Goal: Book appointment/travel/reservation

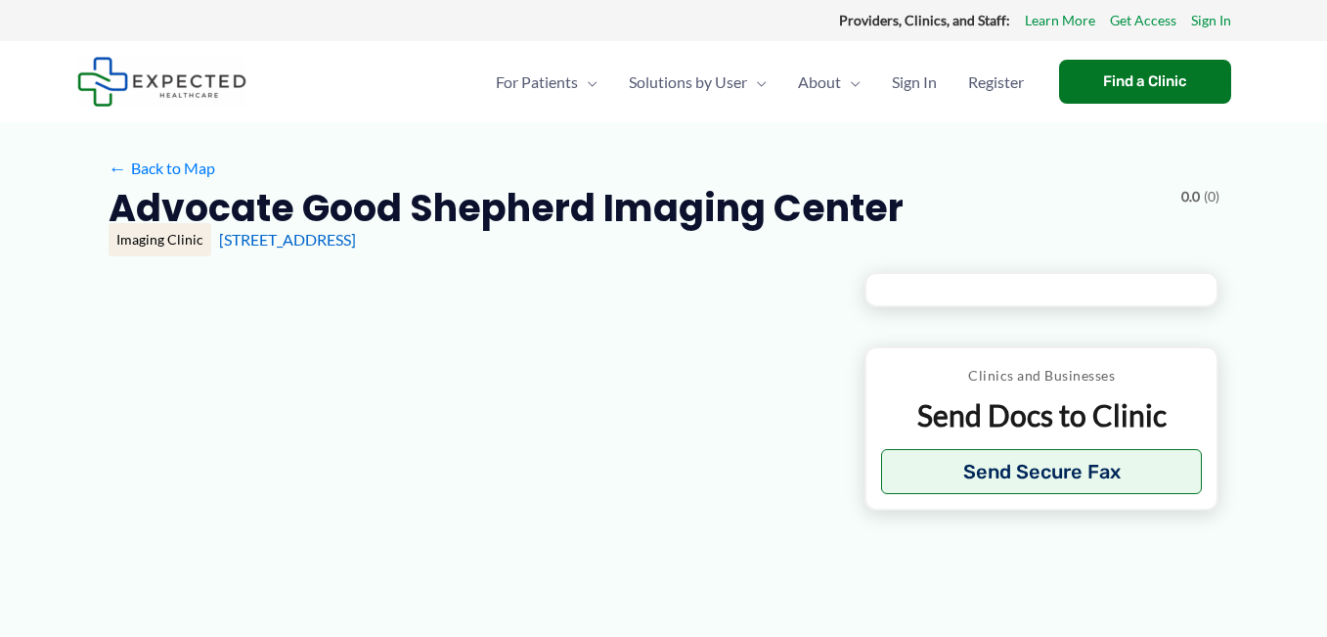
type input "**********"
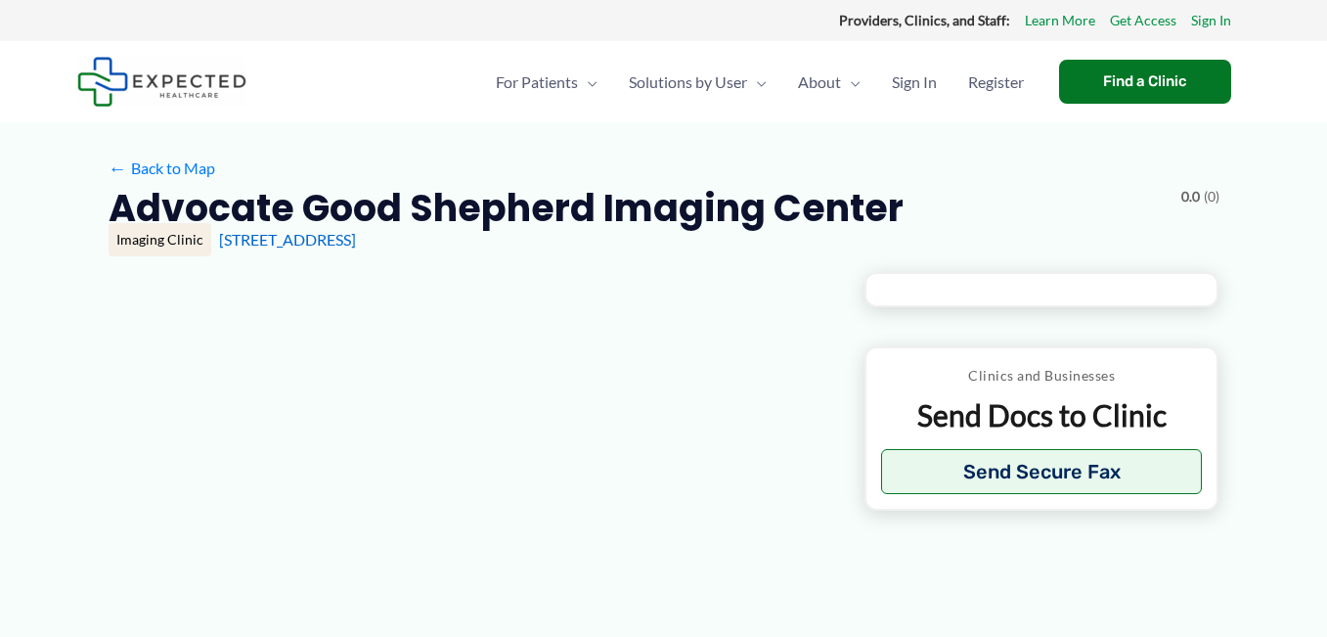
type input "**********"
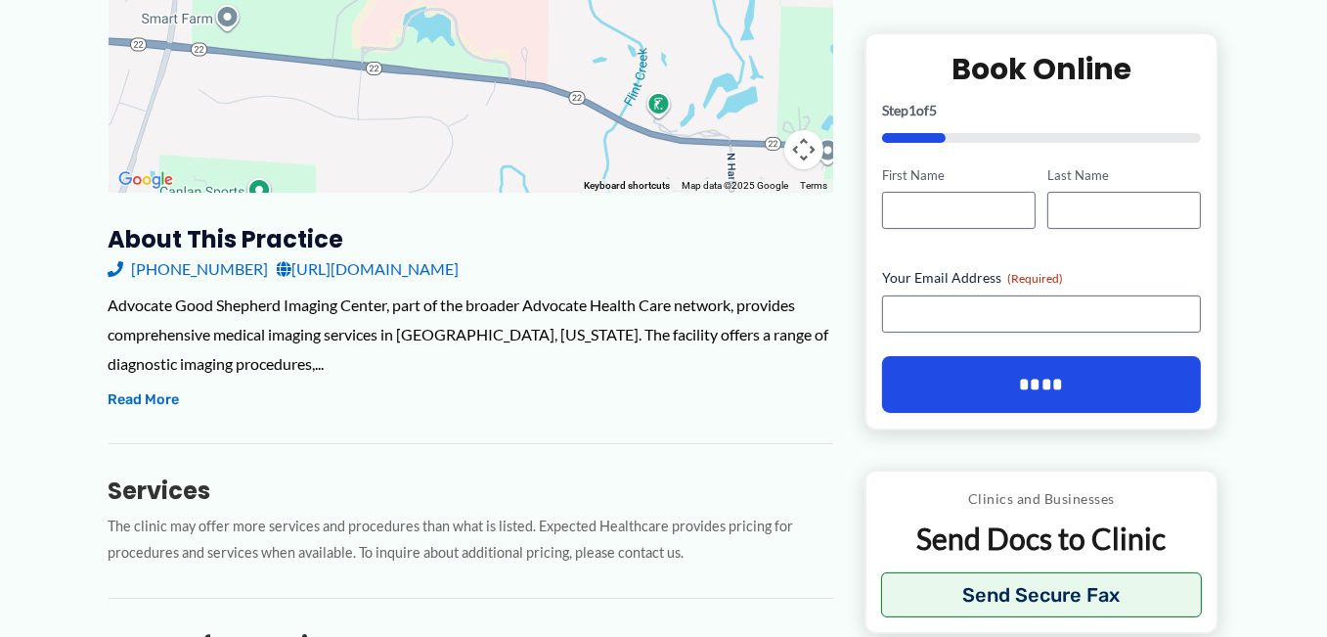
scroll to position [494, 0]
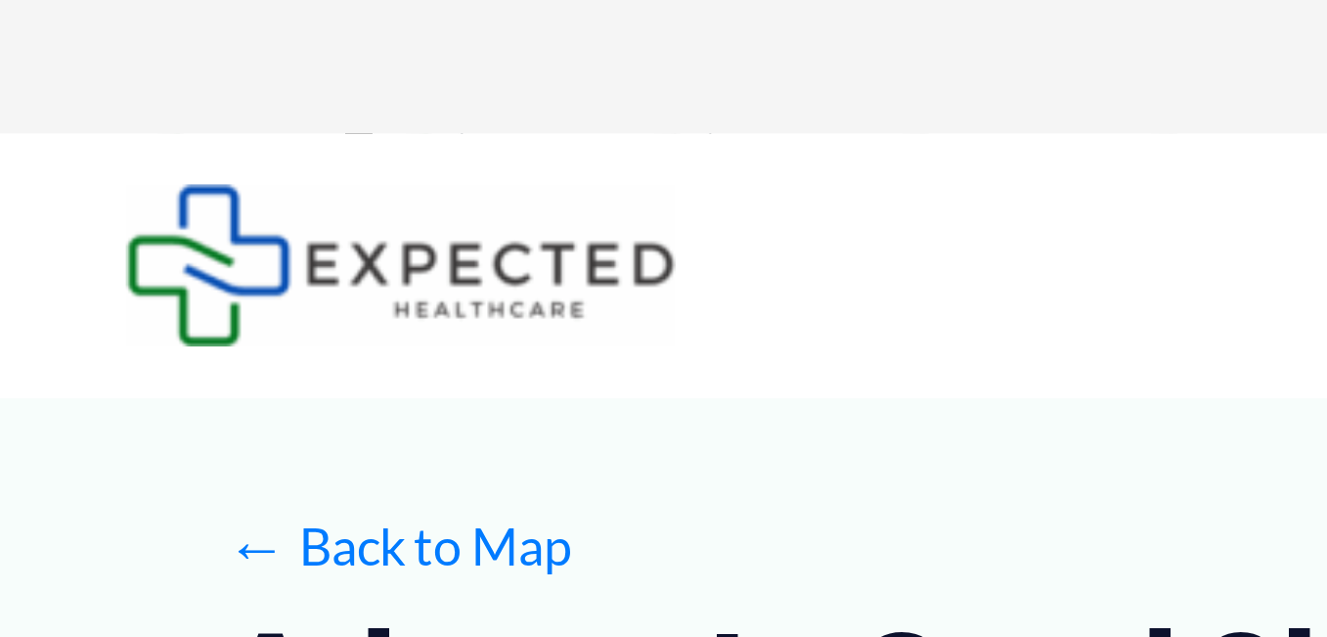
scroll to position [0, 0]
